Goal: Use online tool/utility: Utilize a website feature to perform a specific function

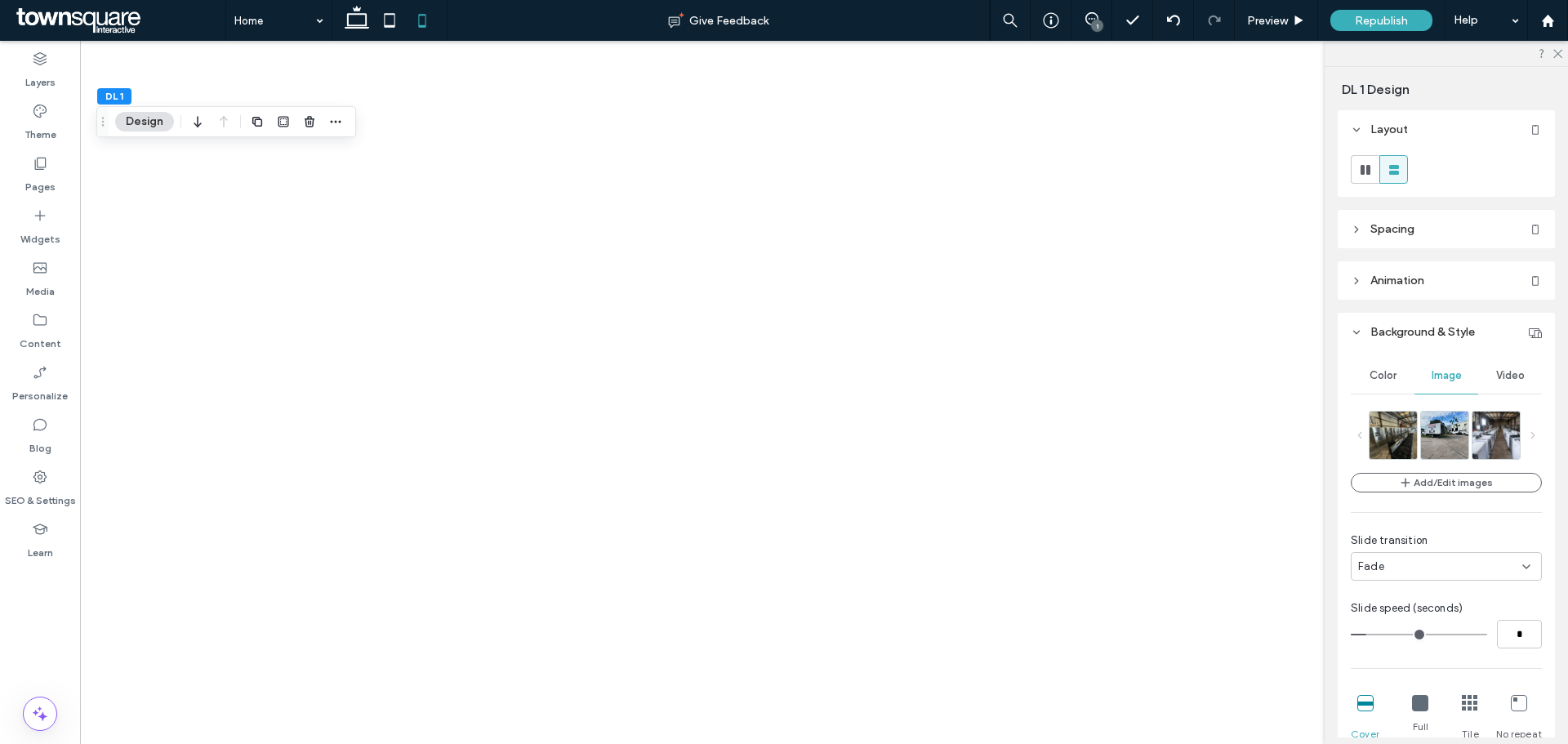
click at [1161, 166] on div at bounding box center [824, 390] width 1488 height 699
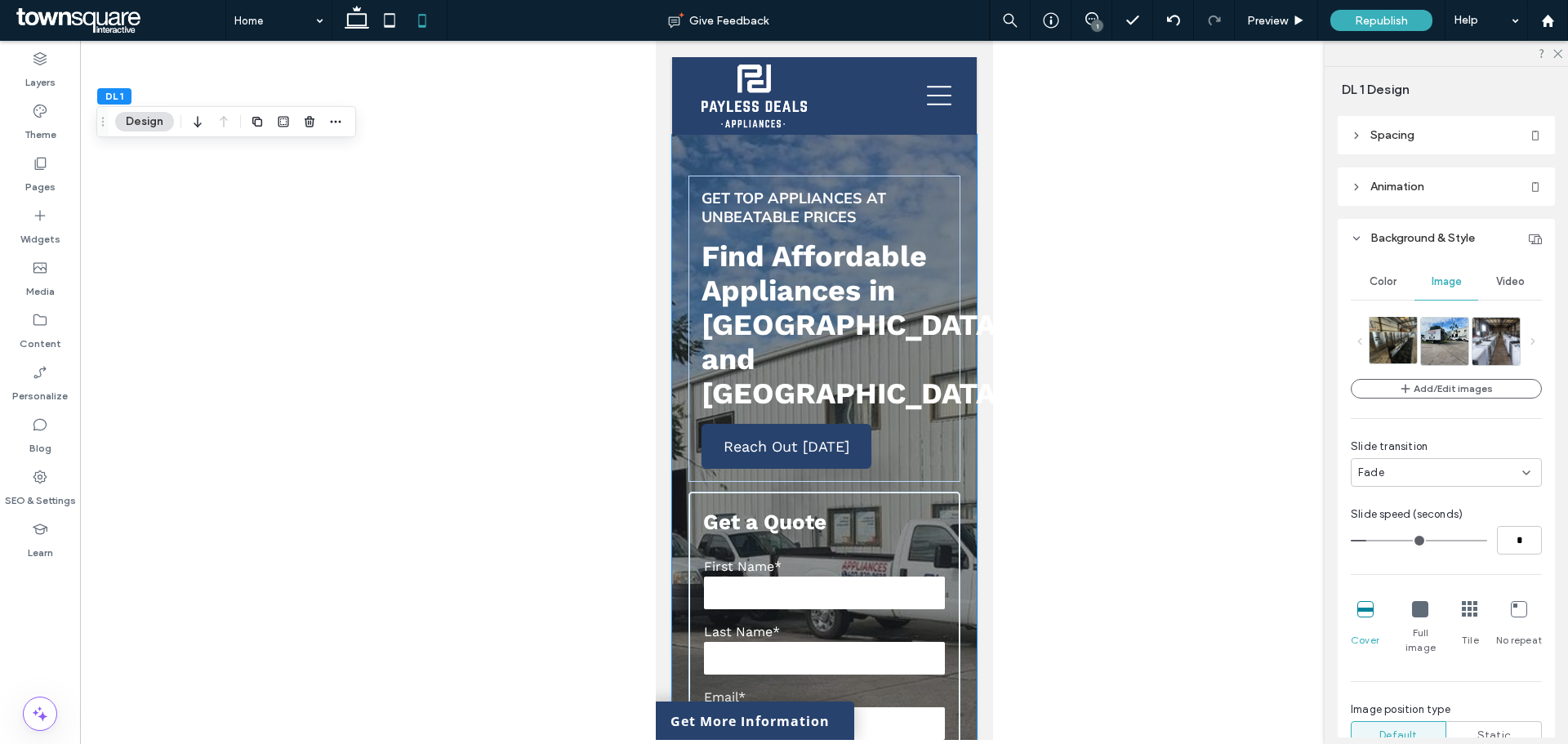
click at [1398, 332] on img at bounding box center [1400, 339] width 63 height 48
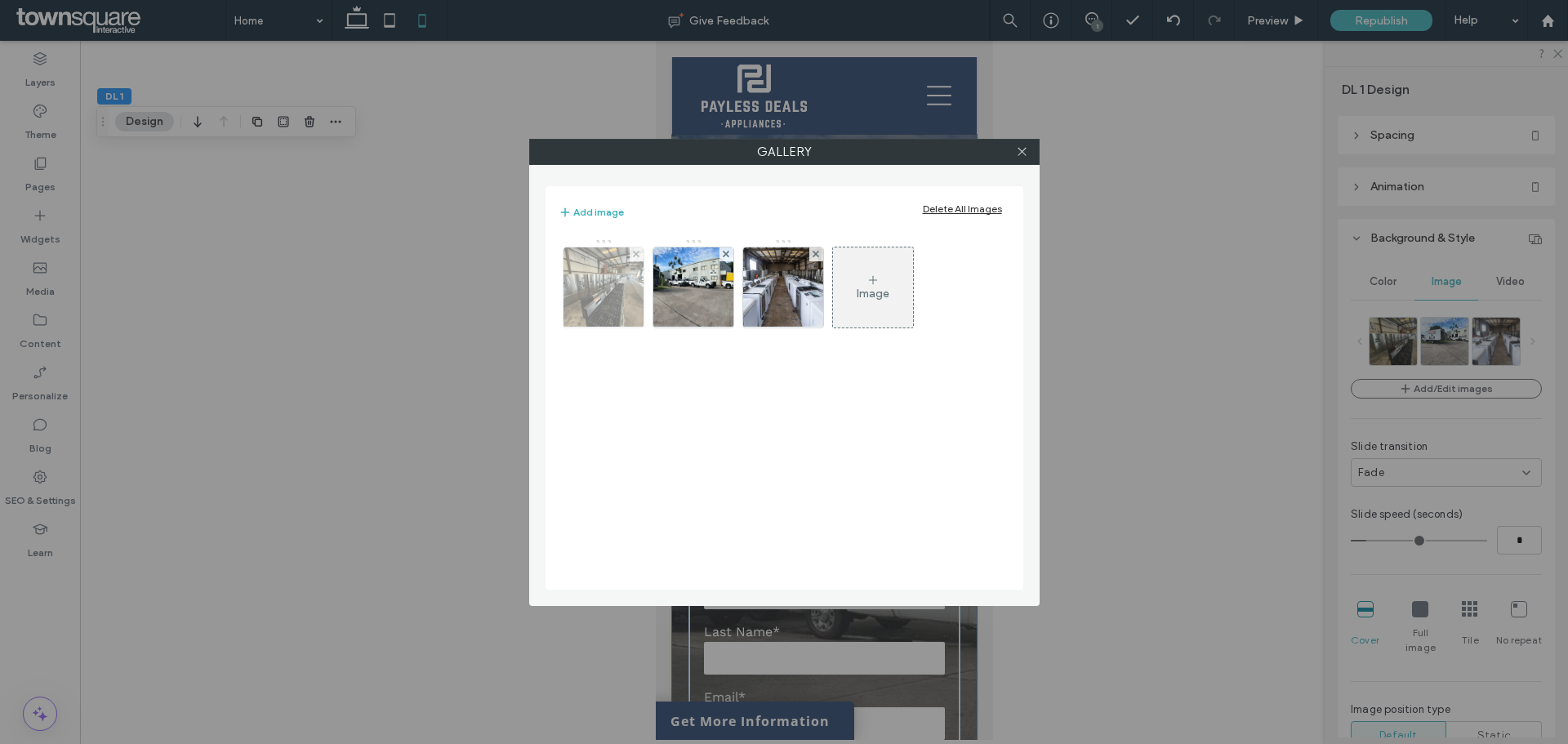
click at [592, 294] on img at bounding box center [603, 288] width 107 height 80
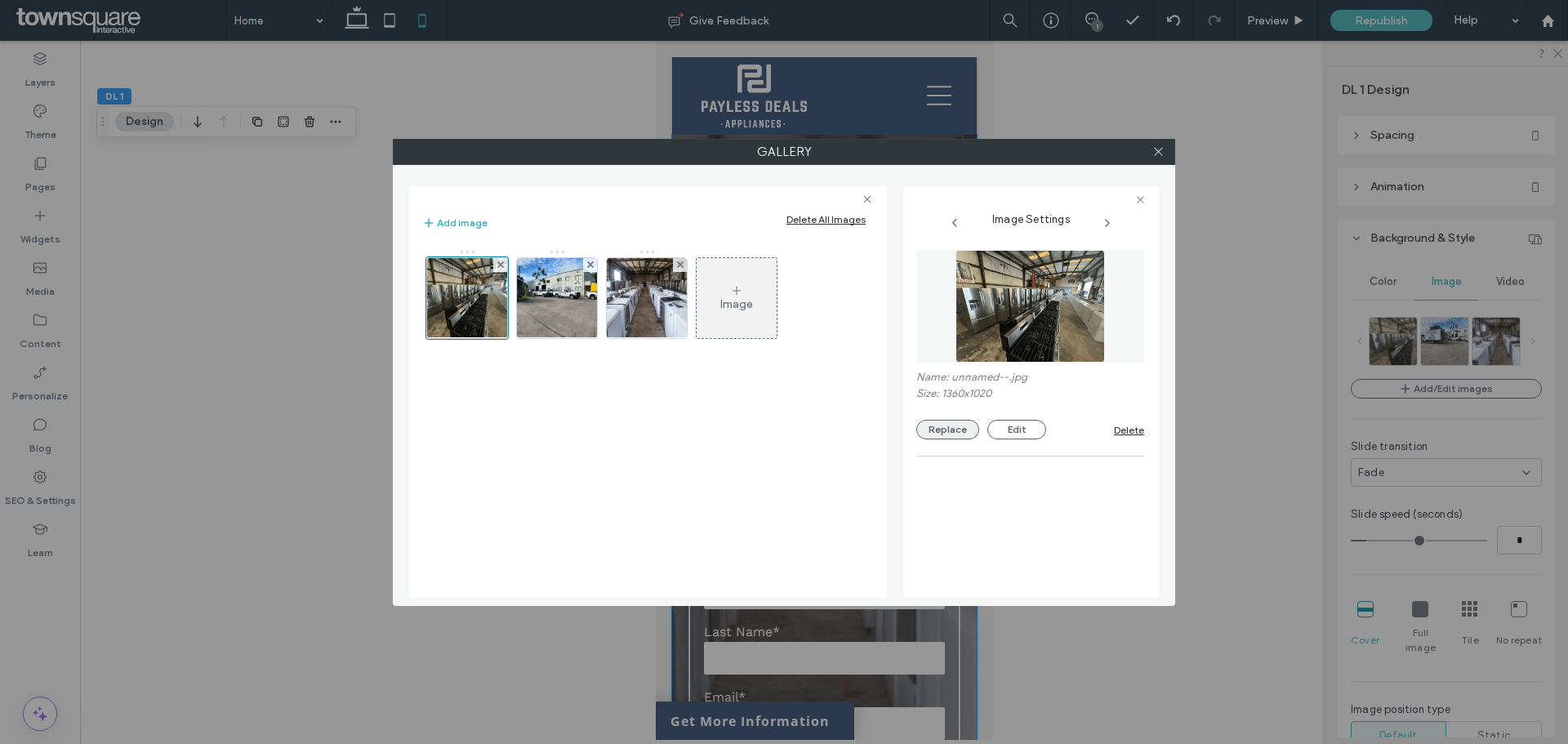
click at [953, 438] on button "Replace" at bounding box center [947, 429] width 63 height 19
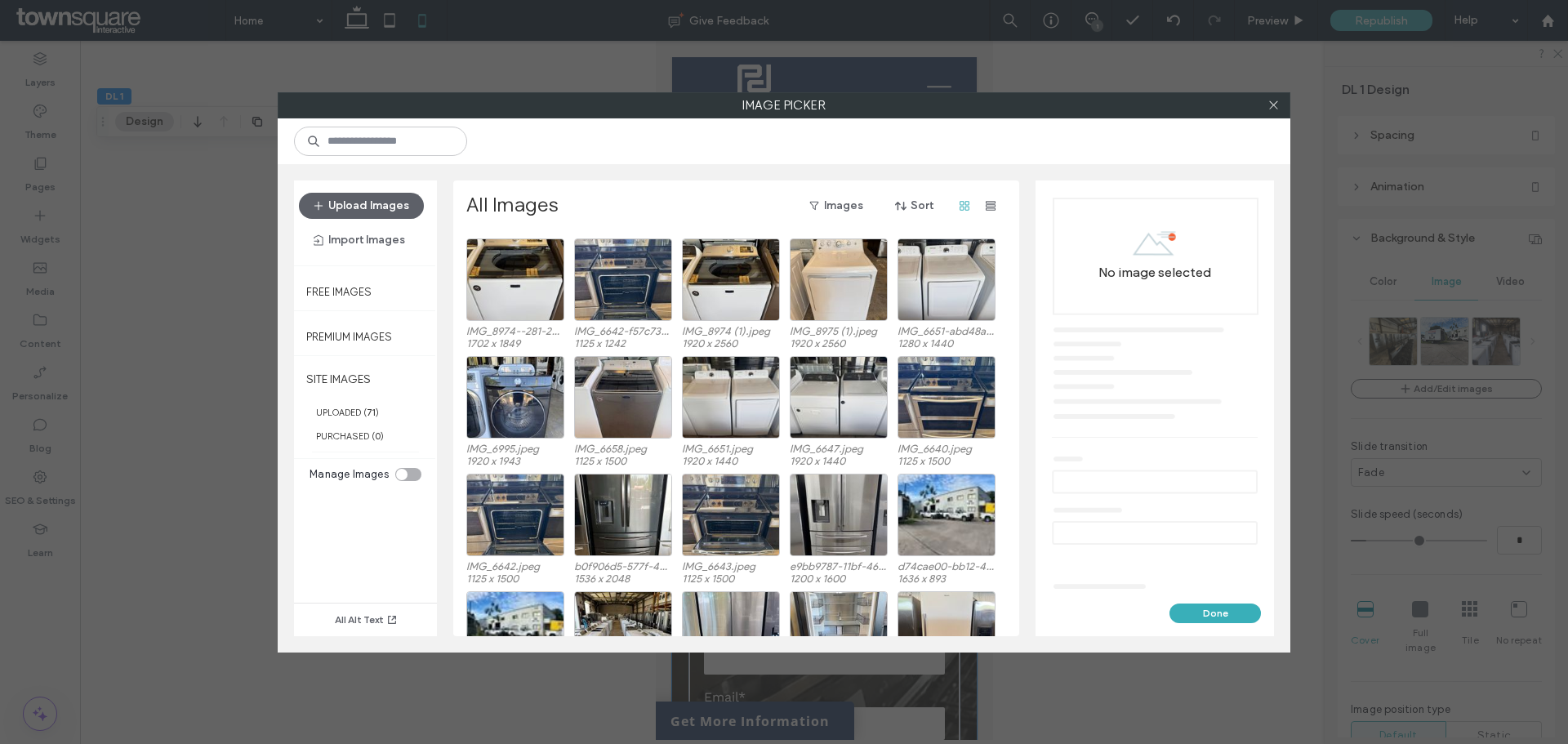
scroll to position [214, 0]
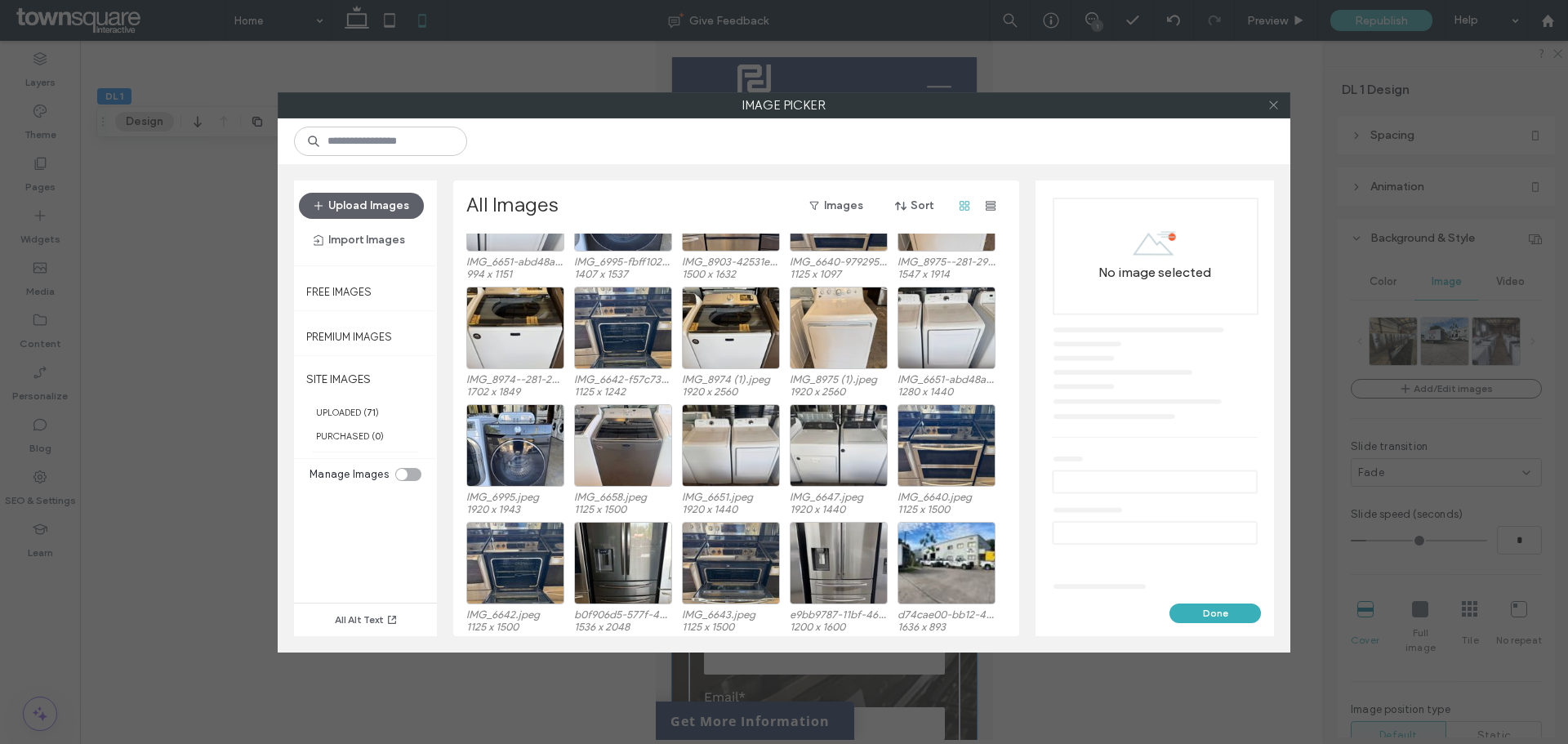
click at [1273, 104] on icon at bounding box center [1273, 104] width 13 height 13
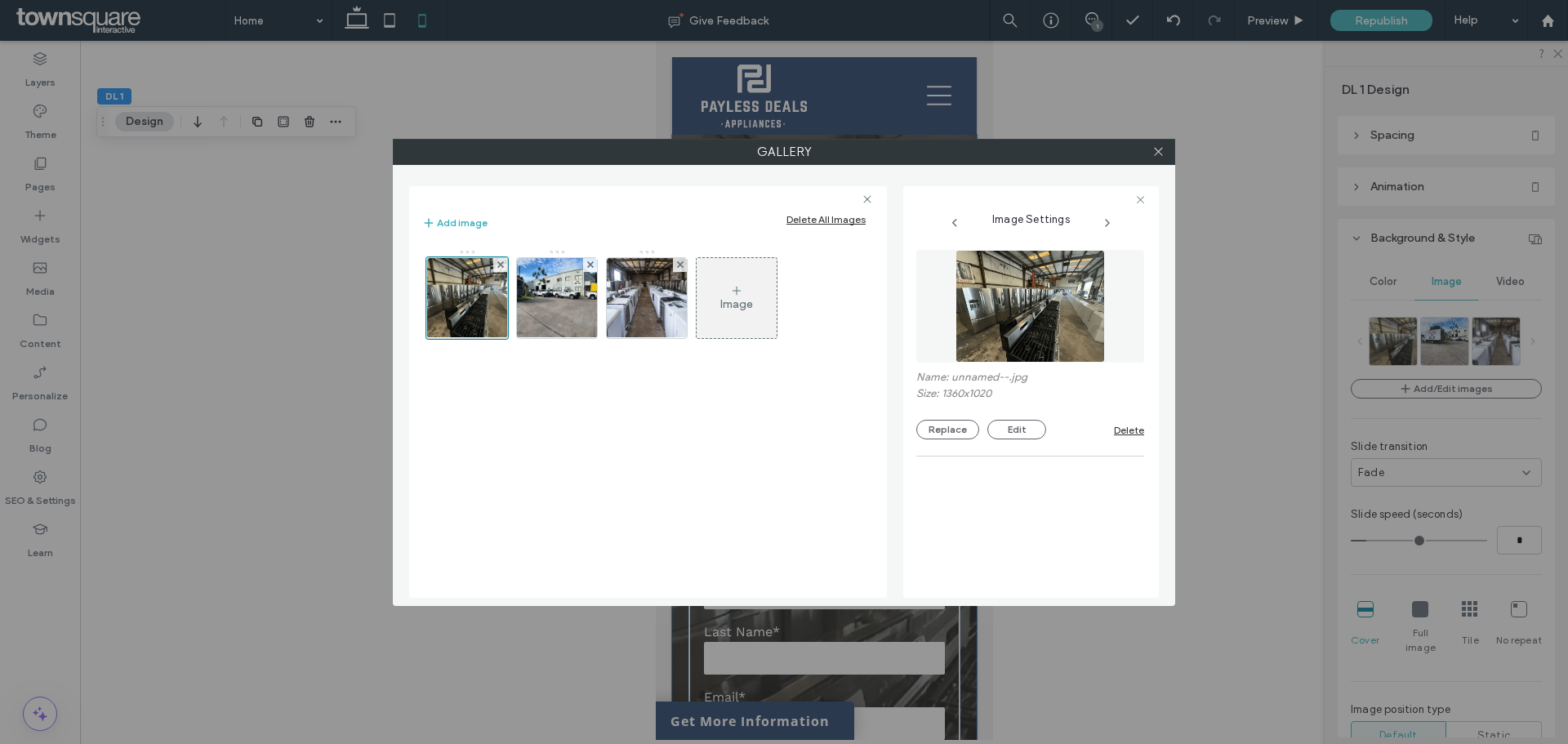
click at [1243, 123] on div "Gallery Add image Delete All Images Image Image Settings Name: unnamed--.jpg Si…" at bounding box center [784, 372] width 1568 height 744
click at [1161, 155] on icon at bounding box center [1158, 151] width 13 height 13
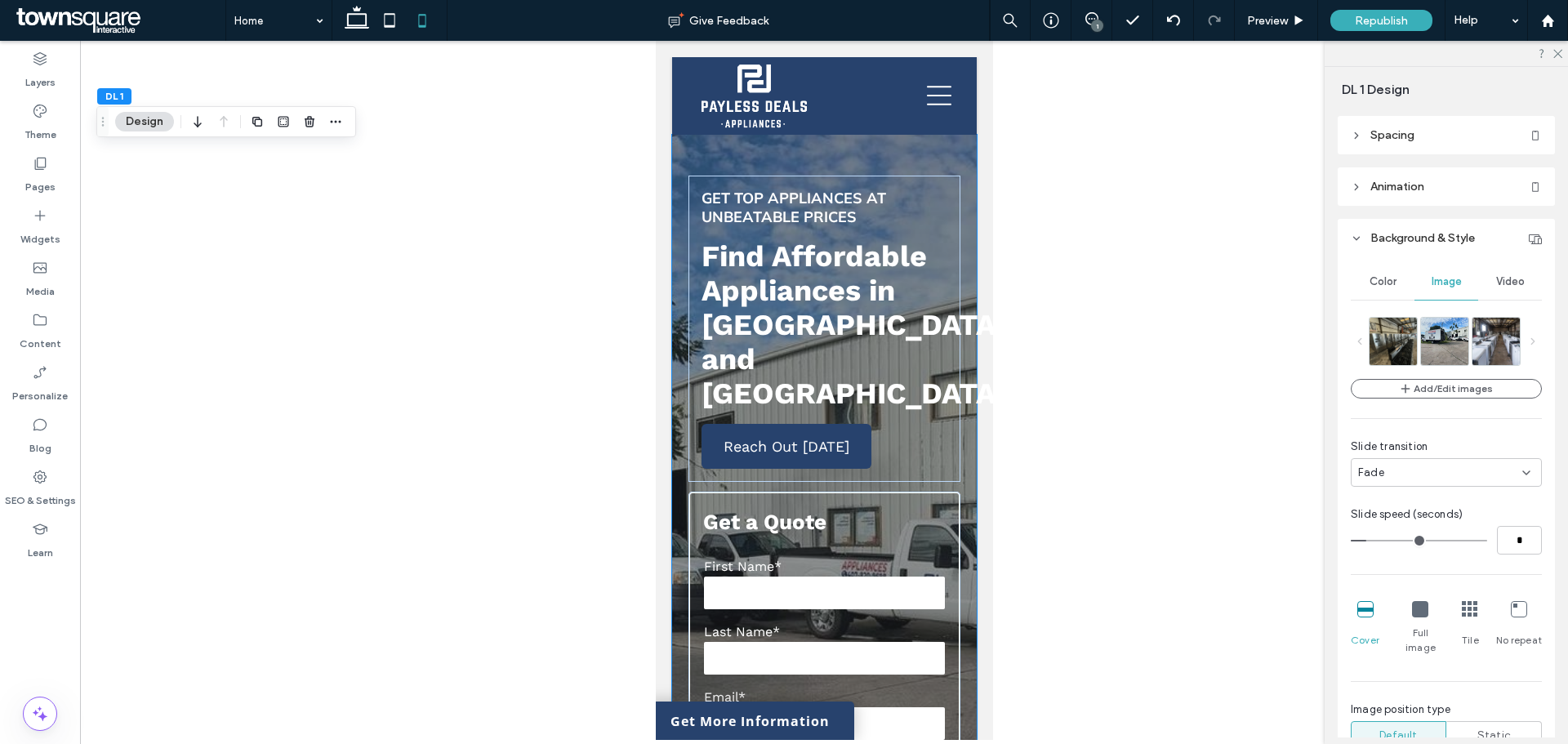
click at [1212, 382] on div at bounding box center [824, 390] width 1488 height 699
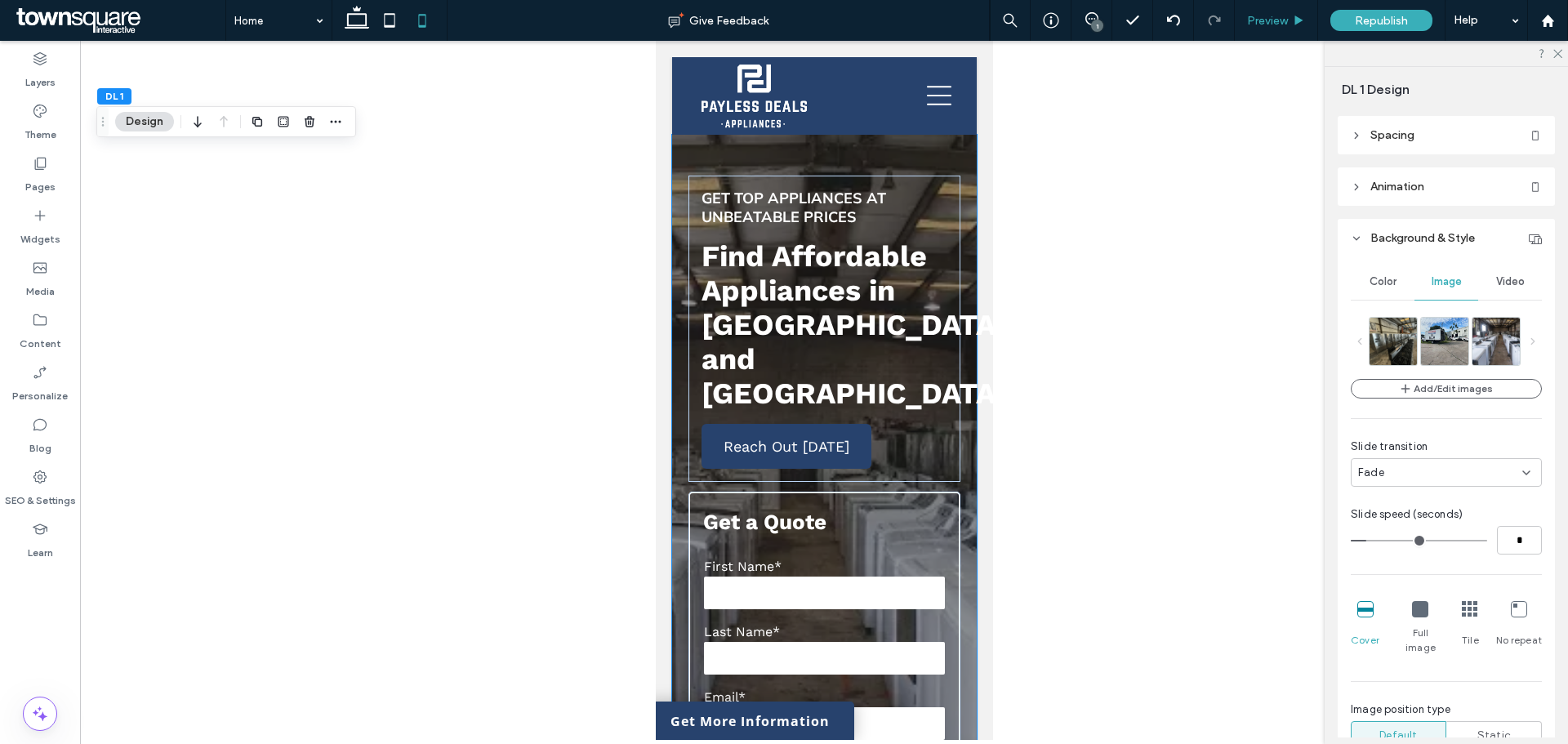
click at [1274, 35] on div "Preview" at bounding box center [1277, 20] width 83 height 41
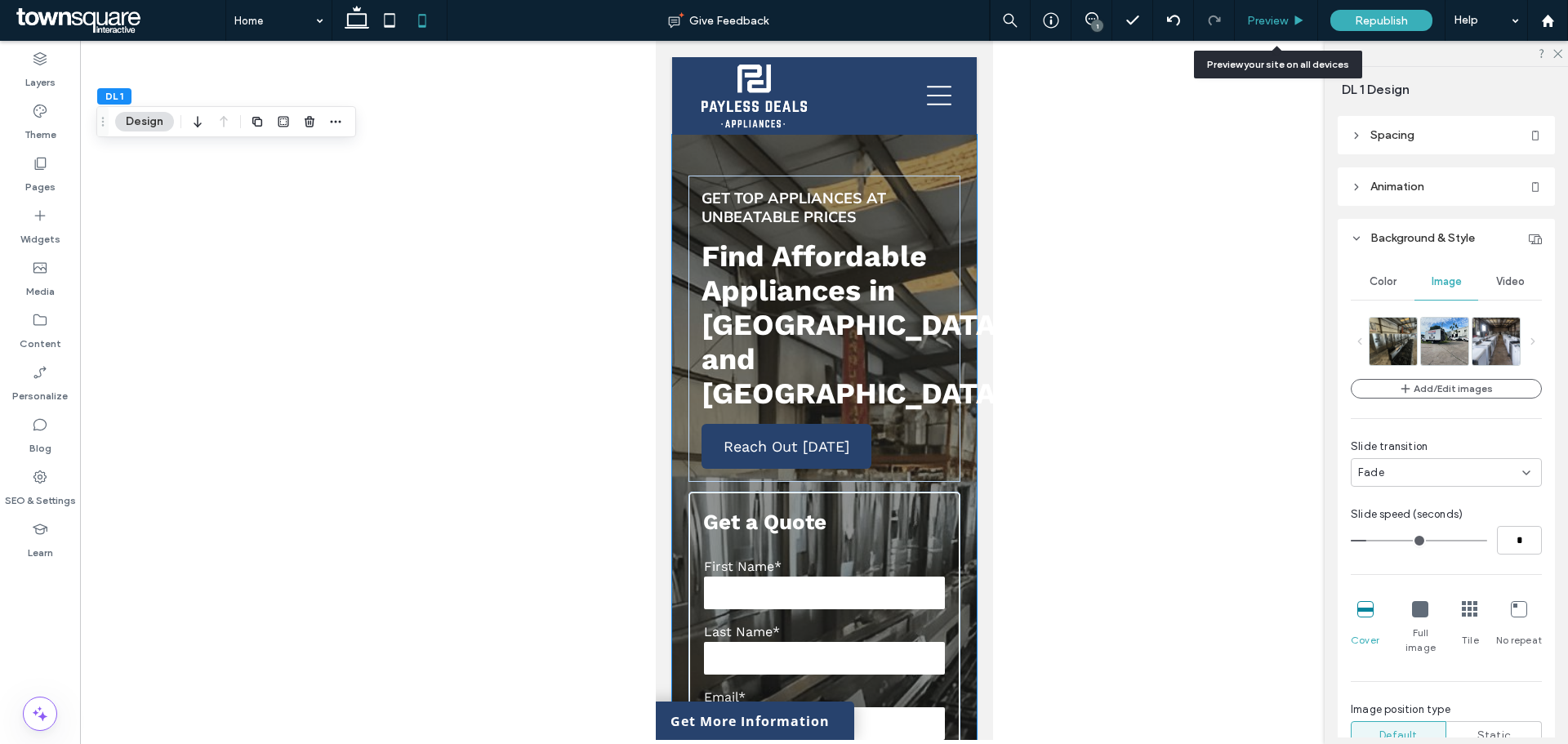
click at [1264, 14] on span "Preview" at bounding box center [1267, 21] width 41 height 14
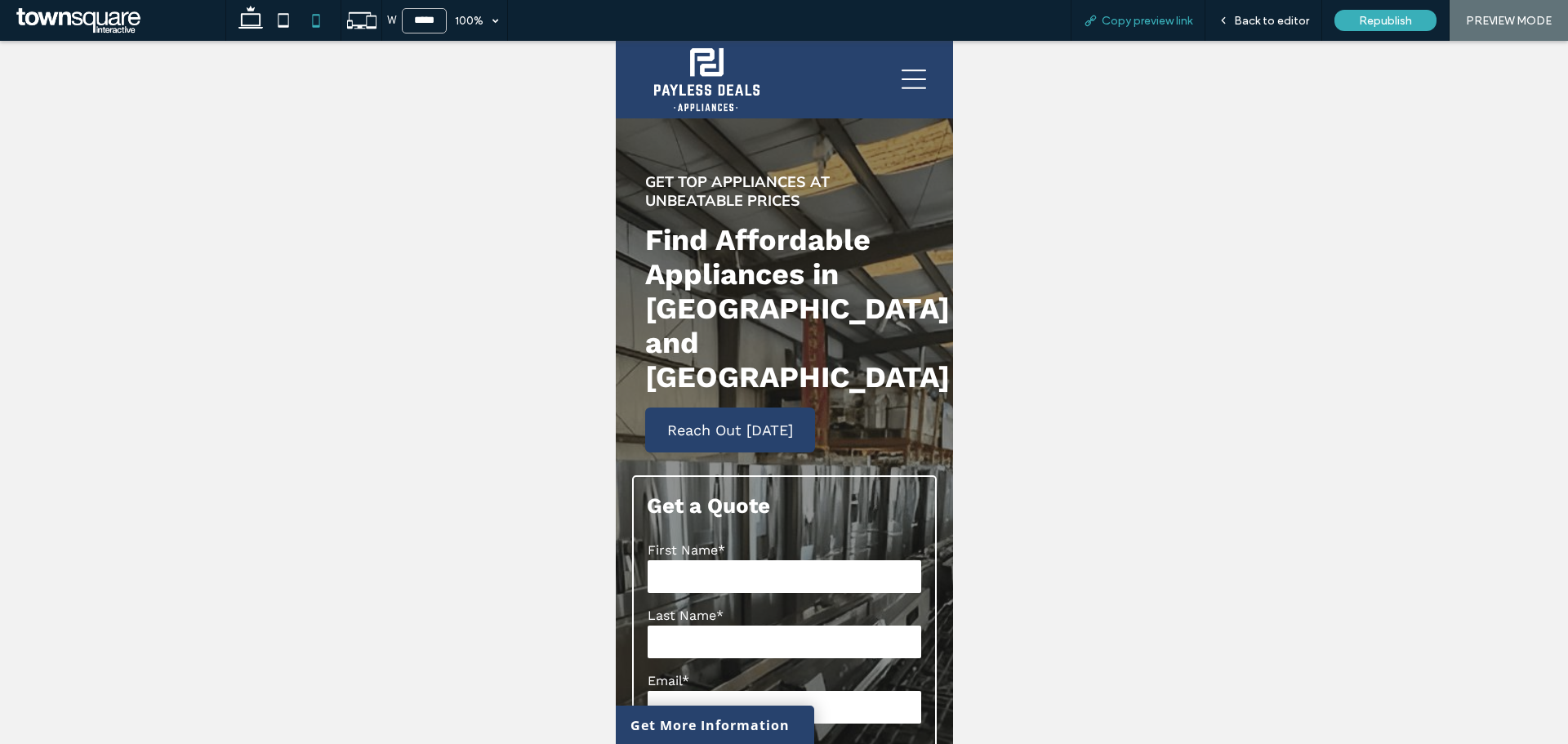
click at [1103, 21] on span "Copy preview link" at bounding box center [1147, 21] width 91 height 14
